Goal: Navigation & Orientation: Find specific page/section

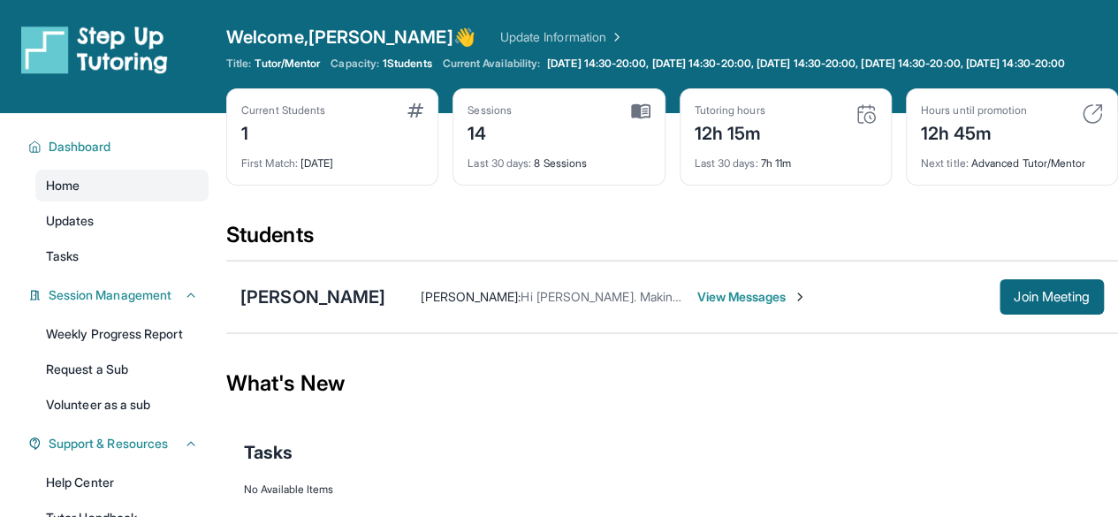
click at [1104, 125] on div "Hours until promotion 12h 45m Next title : Advanced Tutor/Mentor" at bounding box center [1012, 136] width 212 height 97
click at [1086, 125] on img at bounding box center [1092, 113] width 21 height 21
click at [634, 119] on img at bounding box center [640, 111] width 19 height 16
